Goal: Information Seeking & Learning: Learn about a topic

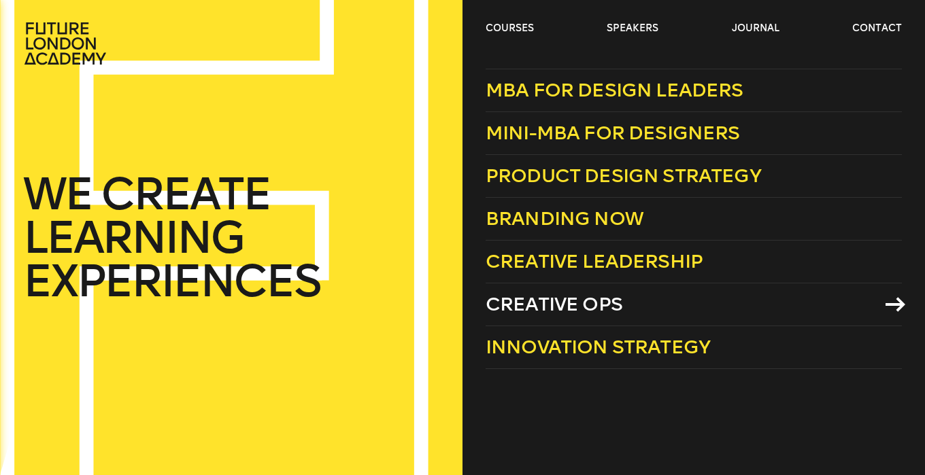
click at [528, 311] on span "Creative Ops" at bounding box center [554, 304] width 137 height 22
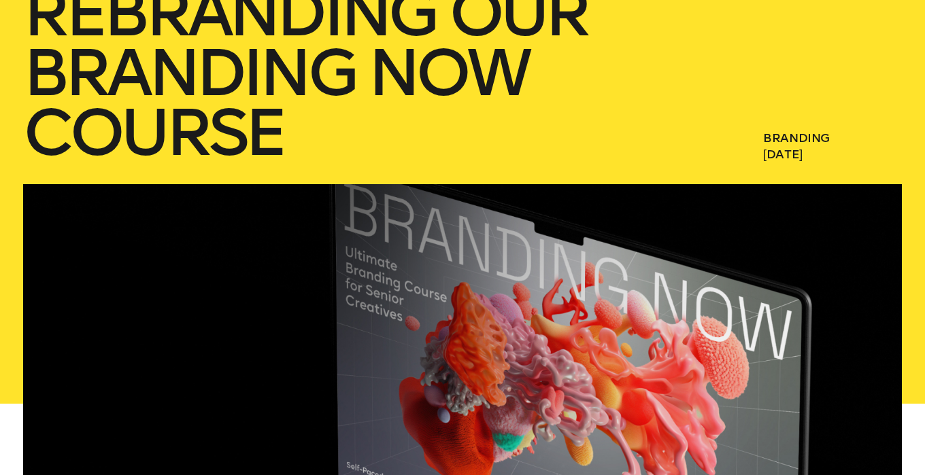
scroll to position [326, 0]
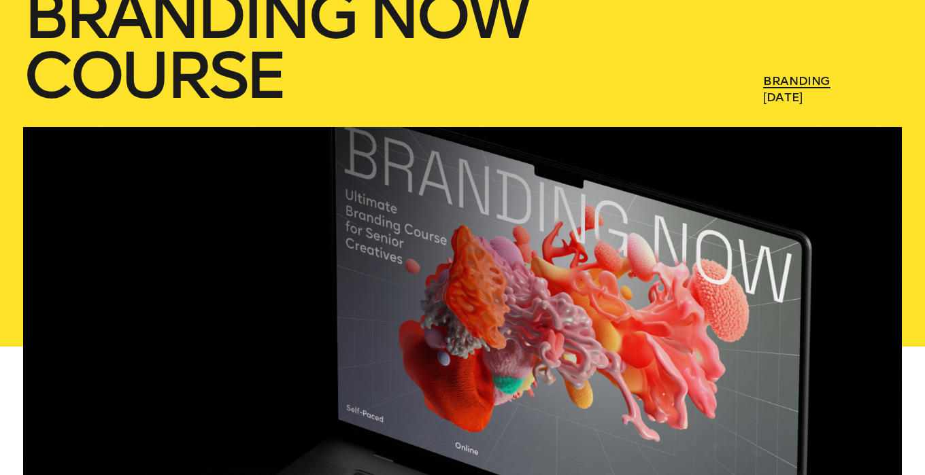
click at [802, 82] on link "Branding" at bounding box center [796, 80] width 67 height 15
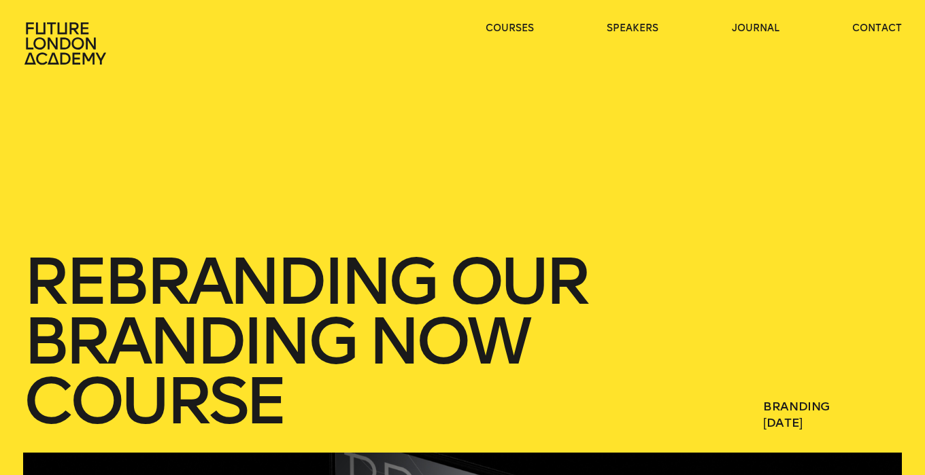
scroll to position [326, 0]
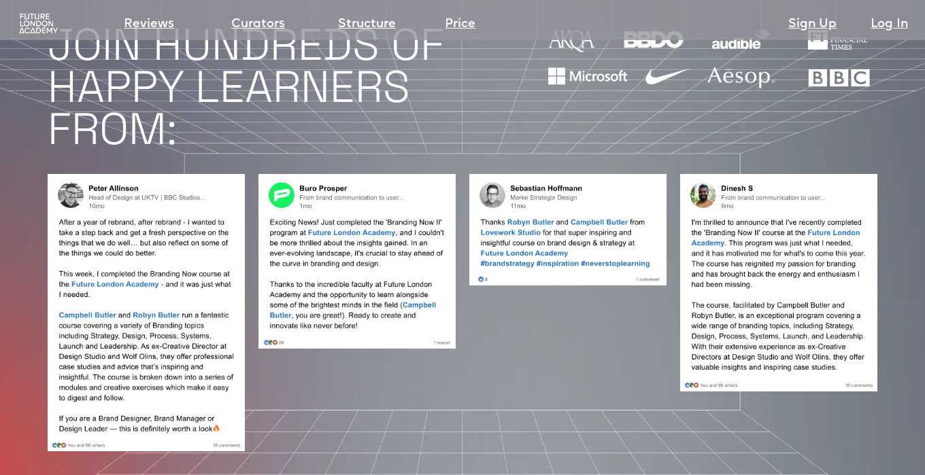
scroll to position [1007, 0]
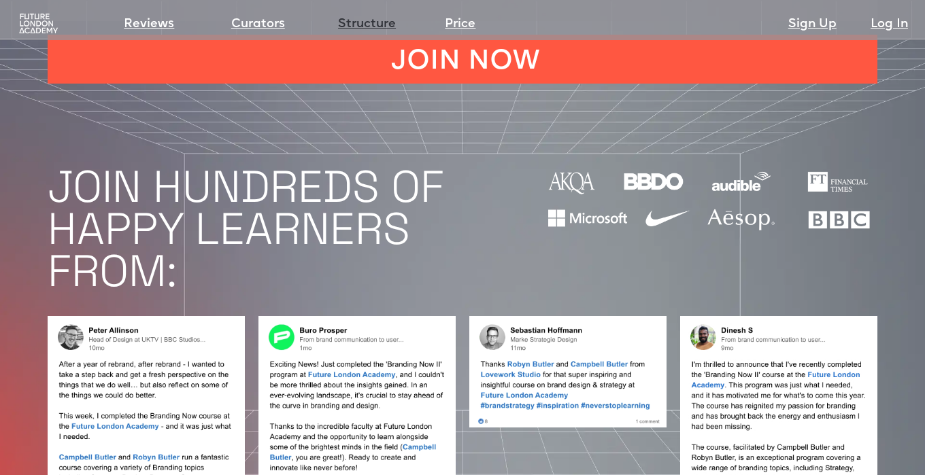
click at [362, 22] on link "Structure" at bounding box center [367, 24] width 58 height 19
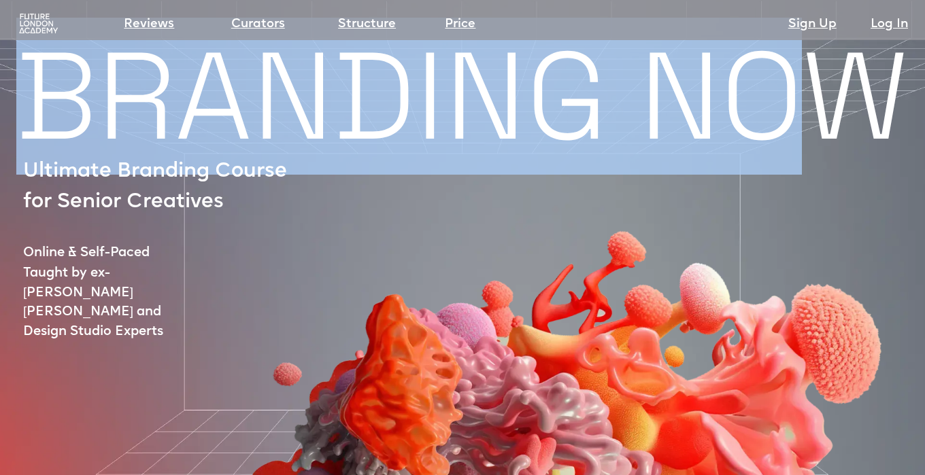
drag, startPoint x: 32, startPoint y: 86, endPoint x: 777, endPoint y: 69, distance: 744.9
click at [777, 69] on h1 "BRANDING NOW" at bounding box center [462, 96] width 925 height 81
click at [828, 190] on img at bounding box center [556, 347] width 779 height 573
click at [793, 112] on img at bounding box center [556, 347] width 779 height 573
click at [760, 105] on img at bounding box center [556, 347] width 779 height 573
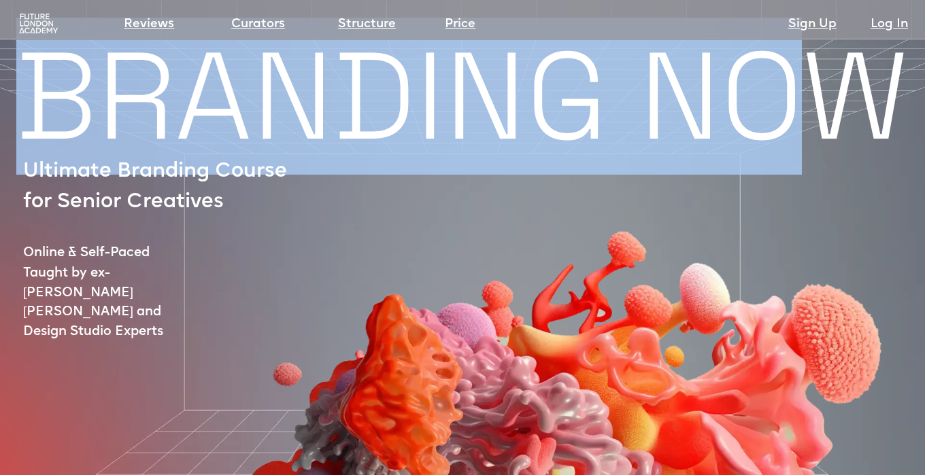
drag, startPoint x: 760, startPoint y: 105, endPoint x: 747, endPoint y: 105, distance: 12.9
click at [747, 105] on img at bounding box center [556, 347] width 779 height 573
click at [729, 100] on img at bounding box center [556, 347] width 779 height 573
